Goal: Task Accomplishment & Management: Manage account settings

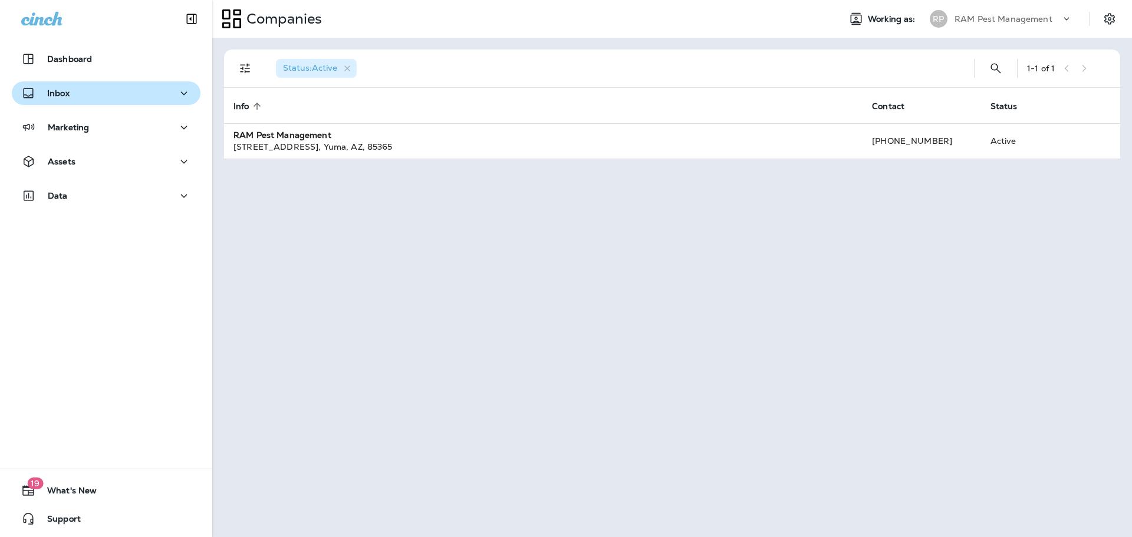
click at [177, 93] on icon "button" at bounding box center [184, 93] width 14 height 15
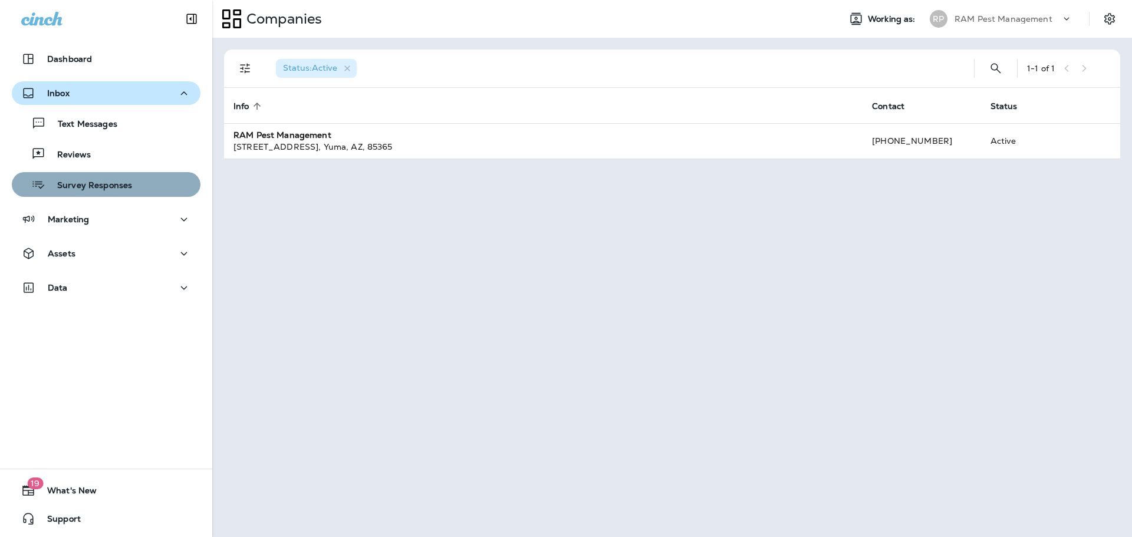
click at [138, 181] on div "Survey Responses" at bounding box center [106, 185] width 179 height 18
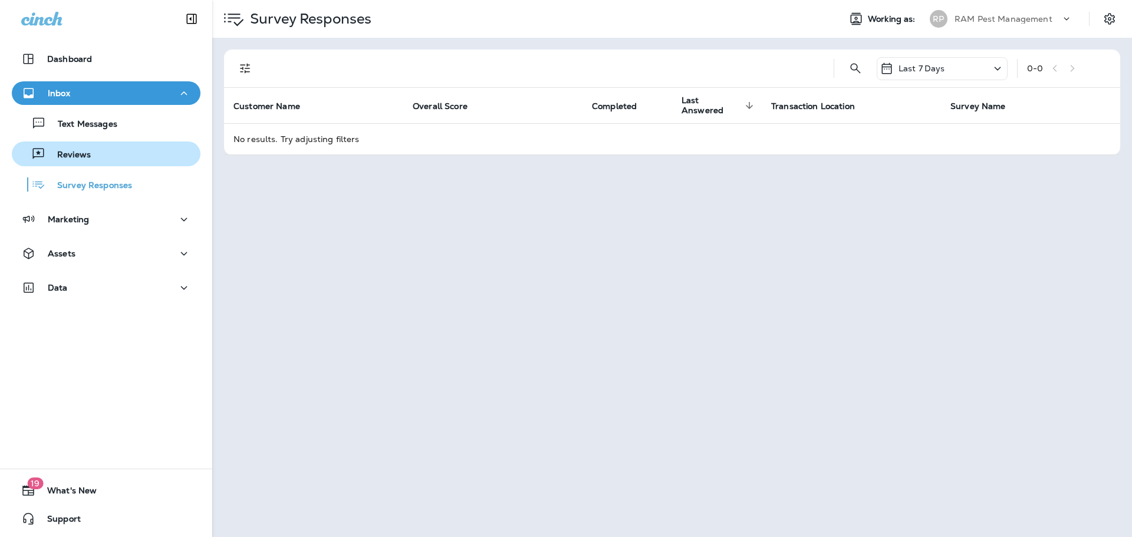
click at [133, 147] on div "Reviews" at bounding box center [106, 154] width 179 height 18
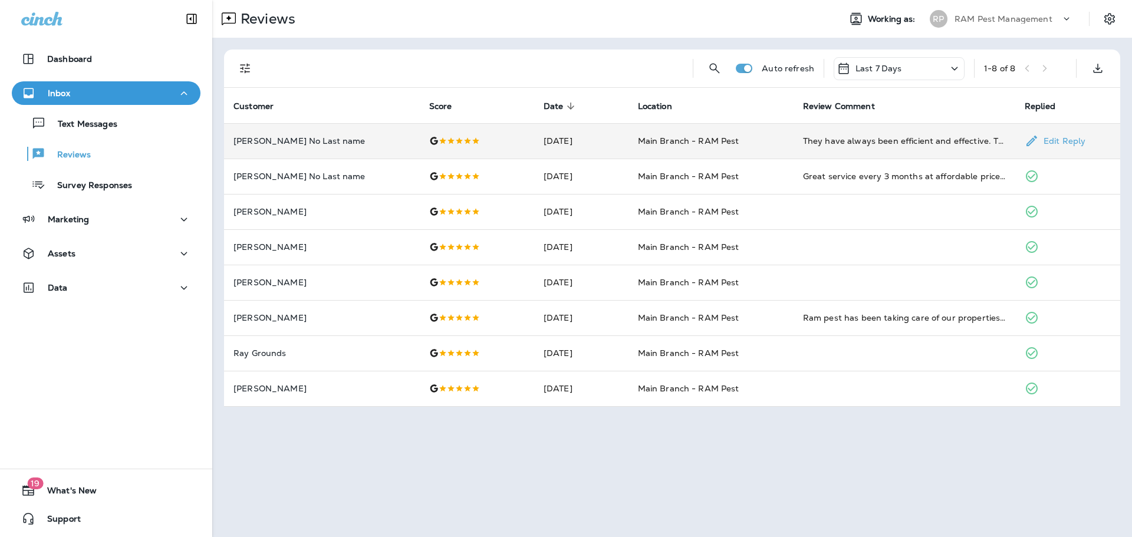
click at [620, 150] on td "[DATE]" at bounding box center [581, 140] width 94 height 35
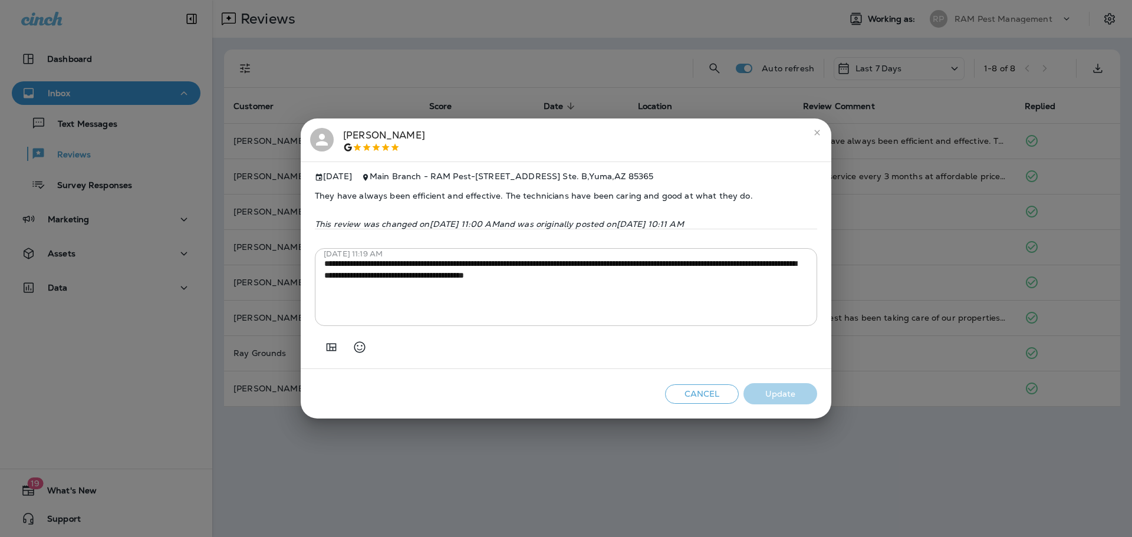
click at [682, 399] on button "Cancel" at bounding box center [702, 393] width 74 height 19
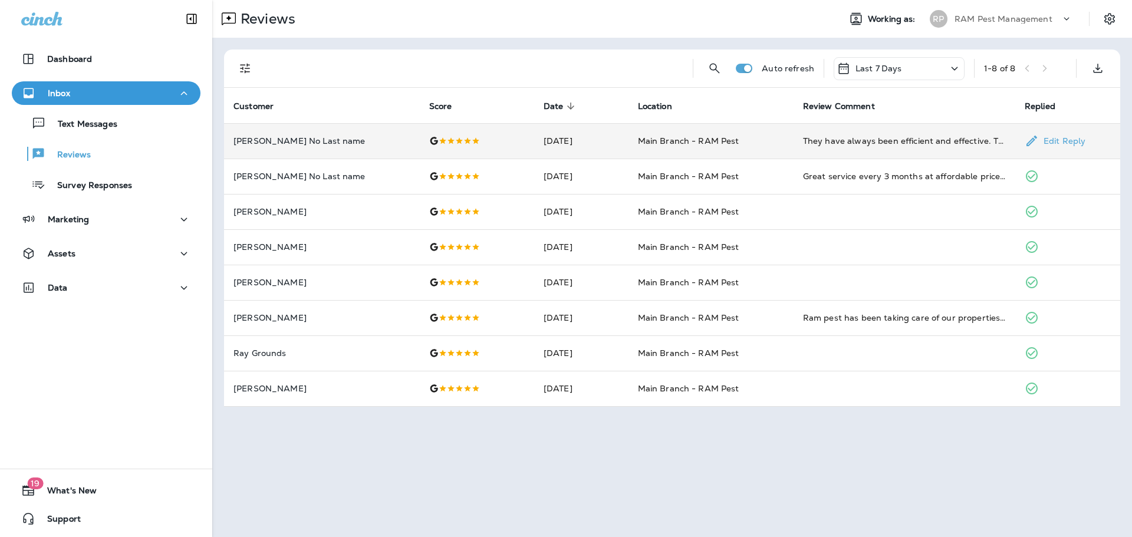
click at [589, 151] on td "[DATE]" at bounding box center [581, 140] width 94 height 35
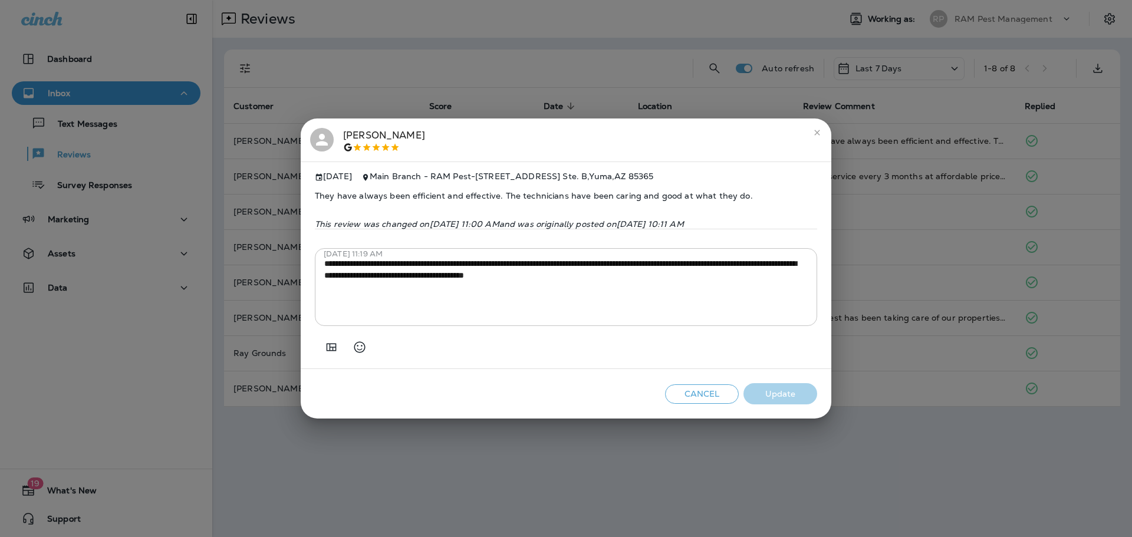
click at [695, 401] on button "Cancel" at bounding box center [702, 393] width 74 height 19
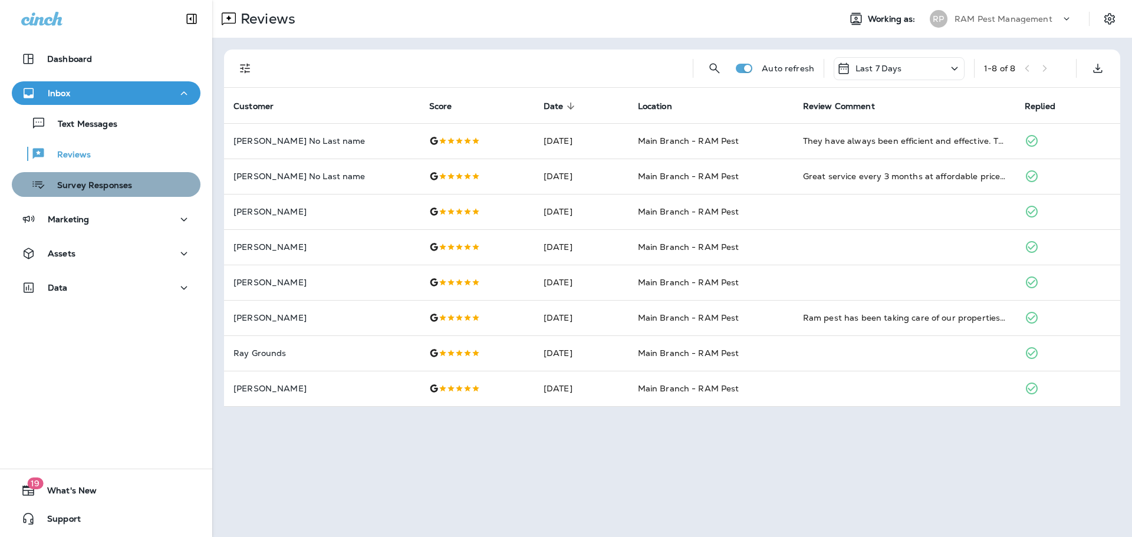
click at [109, 186] on p "Survey Responses" at bounding box center [88, 185] width 87 height 11
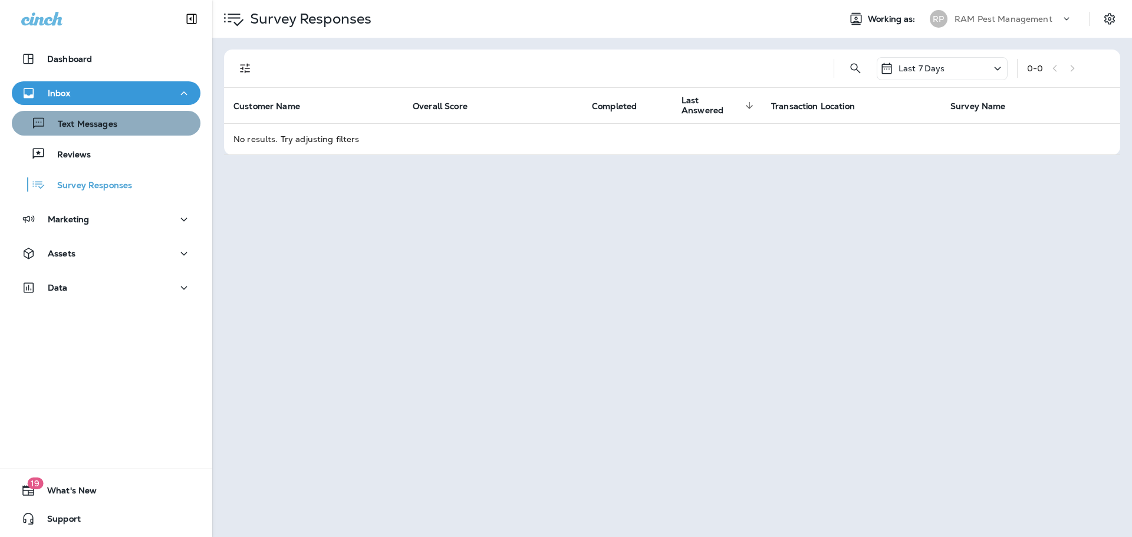
click at [143, 133] on button "Text Messages" at bounding box center [106, 123] width 189 height 25
